Goal: Information Seeking & Learning: Learn about a topic

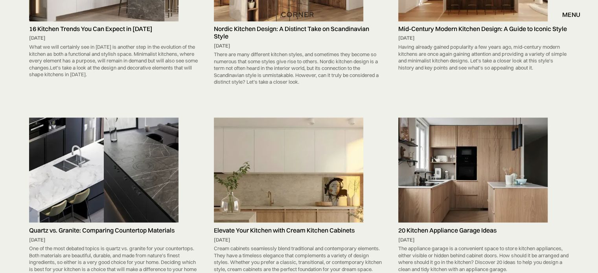
scroll to position [4468, 0]
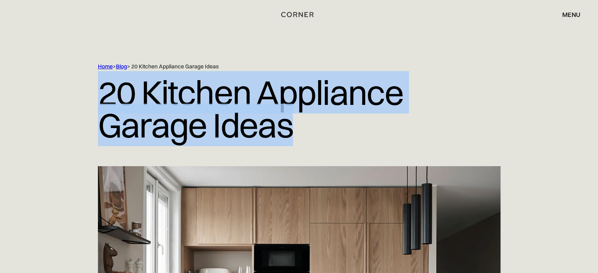
drag, startPoint x: 90, startPoint y: 94, endPoint x: 354, endPoint y: 105, distance: 264.2
click at [327, 125] on div "Home > Blog > 20 Kitchen Appliance Garage Ideas 20 Kitchen Appliance Garage Ide…" at bounding box center [300, 114] width 504 height 103
copy h1 "20 Kitchen Appliance Garage Ideas"
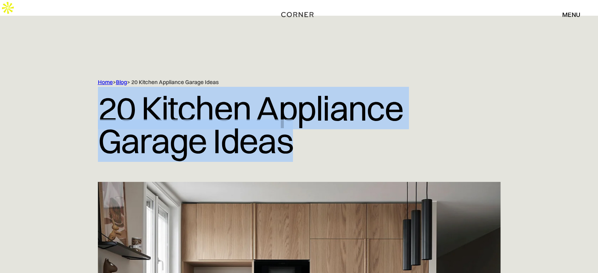
copy h1 "20 Kitchen Appliance Garage Ideas"
